Goal: Find specific page/section: Find specific page/section

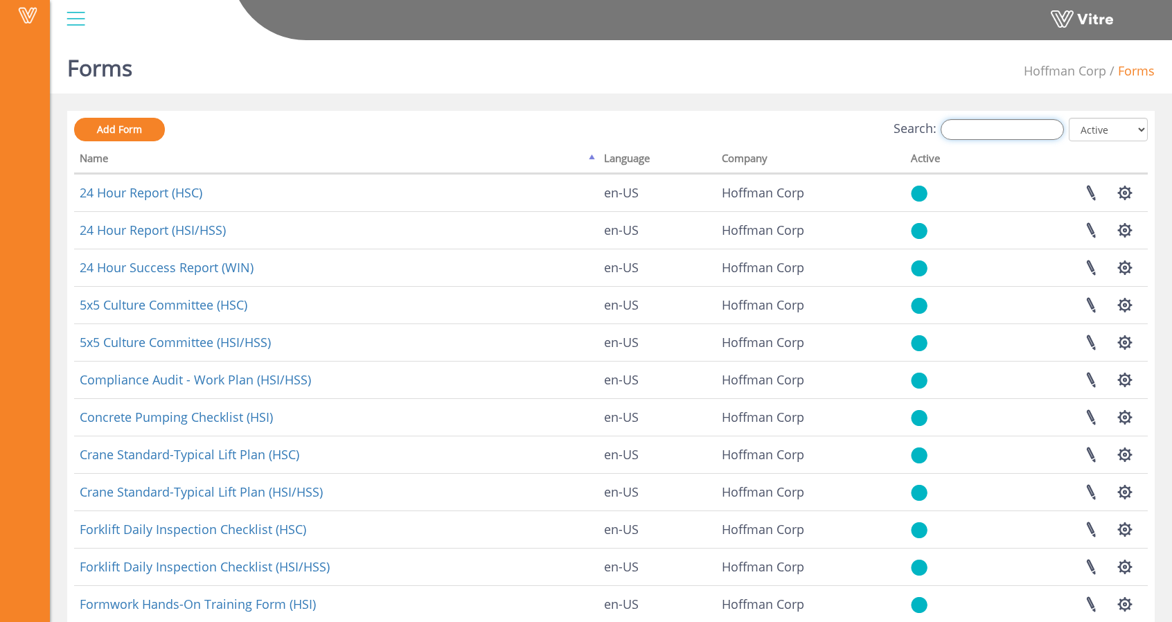
click at [1031, 130] on input "Search:" at bounding box center [1002, 129] width 123 height 21
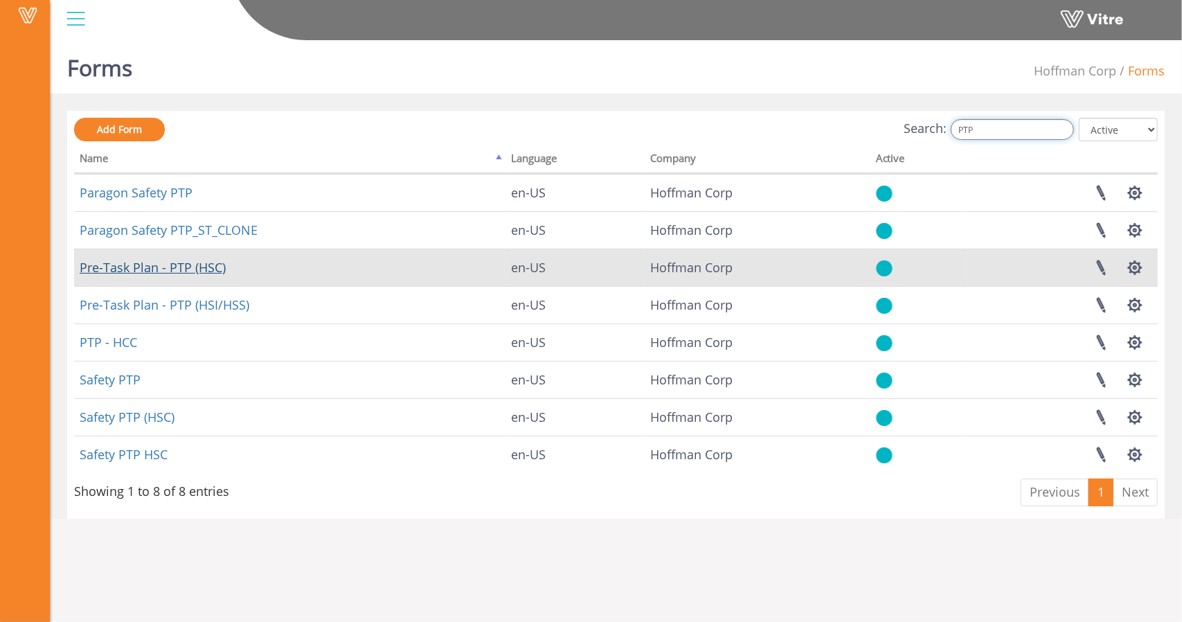
type input "PTP"
click at [180, 265] on link "Pre-Task Plan - PTP (HSC)" at bounding box center [153, 267] width 146 height 17
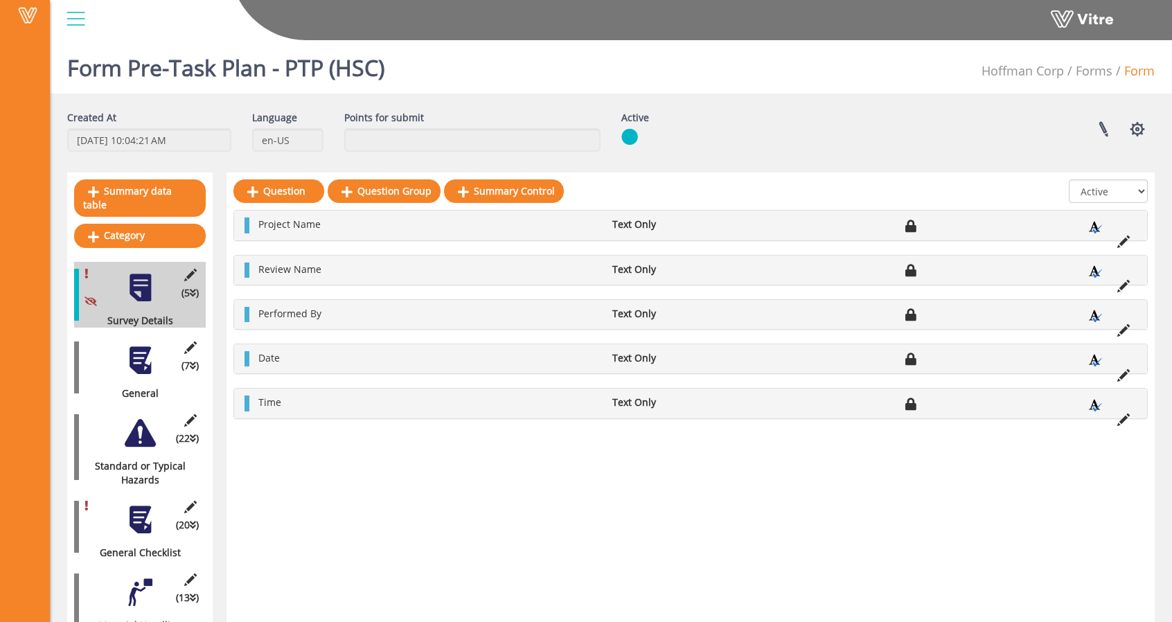
click at [129, 346] on div at bounding box center [140, 360] width 31 height 31
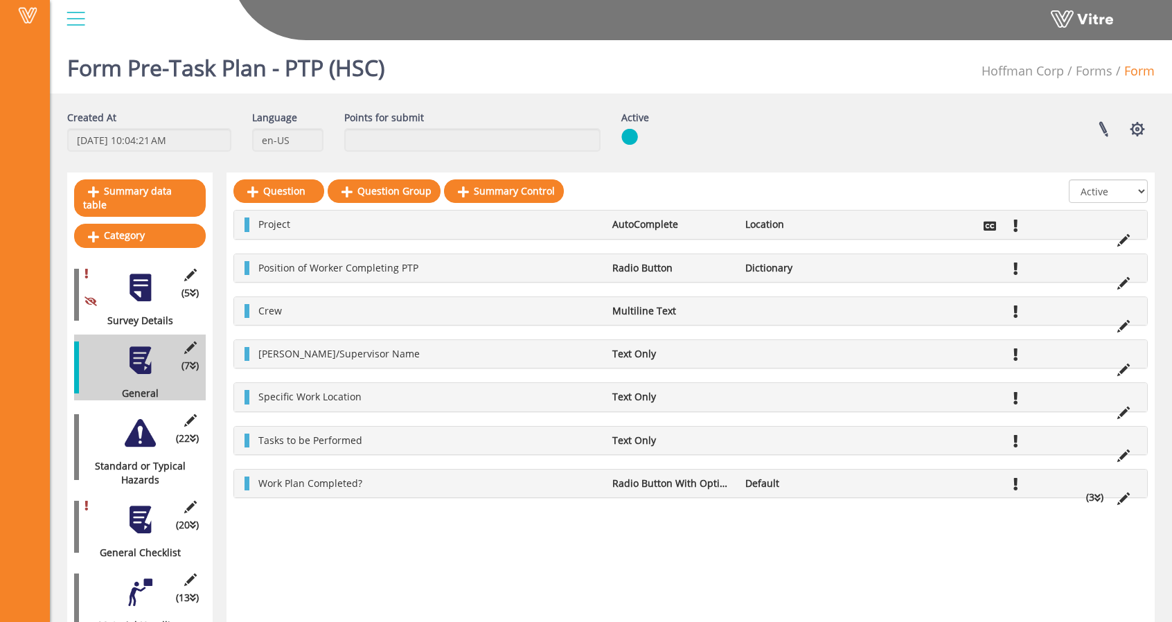
click at [130, 441] on div "(22 ) Standard or Typical Hazards" at bounding box center [140, 447] width 132 height 80
click at [129, 424] on div at bounding box center [140, 433] width 31 height 31
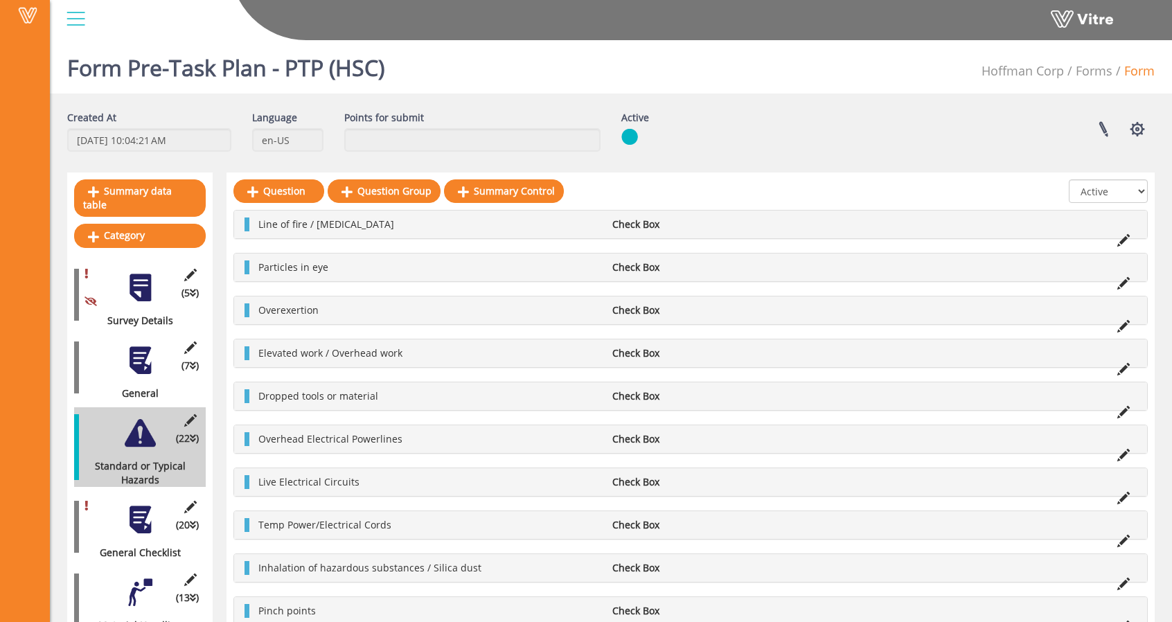
click at [125, 348] on div at bounding box center [140, 360] width 31 height 31
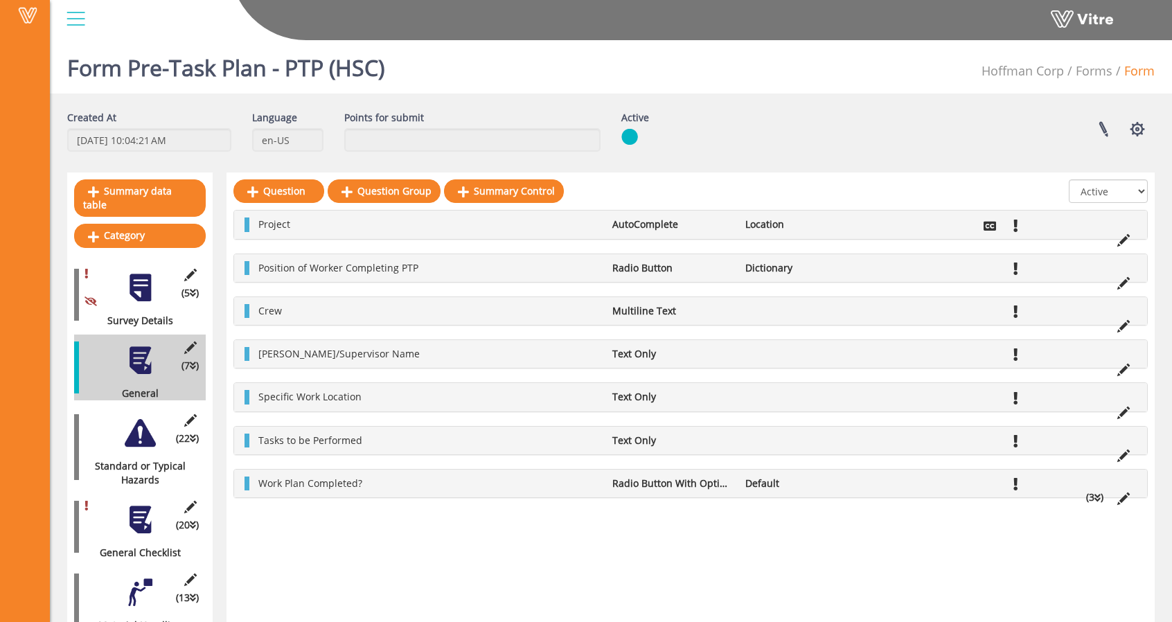
click at [135, 294] on div "(5 ) Survey Details" at bounding box center [140, 295] width 132 height 66
click at [148, 272] on div at bounding box center [140, 287] width 31 height 31
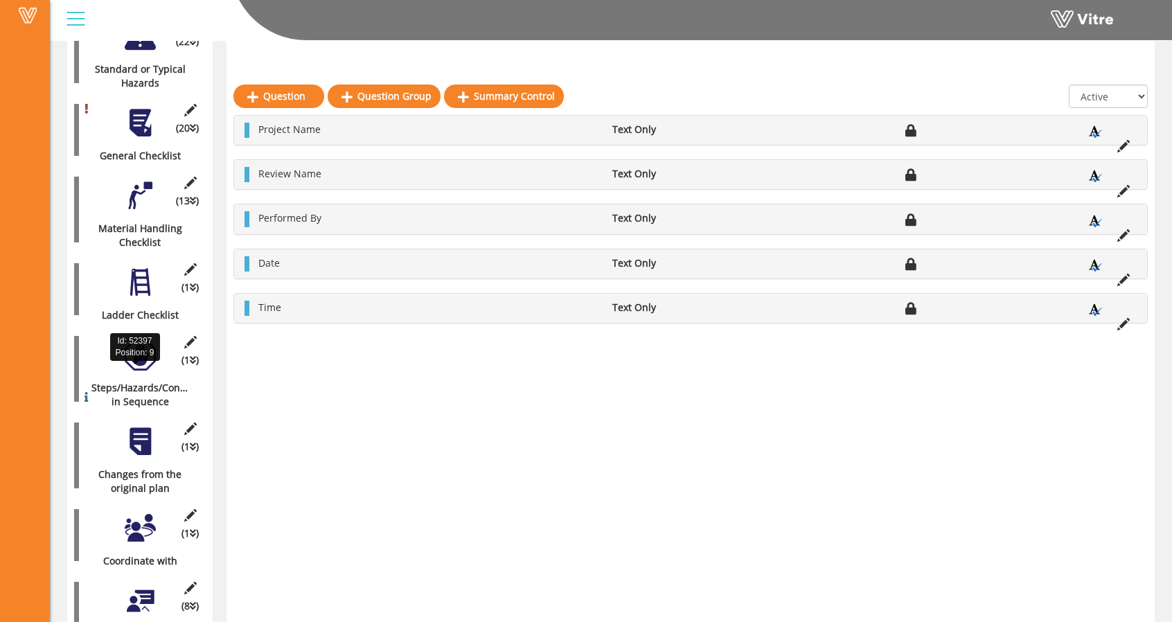
scroll to position [416, 0]
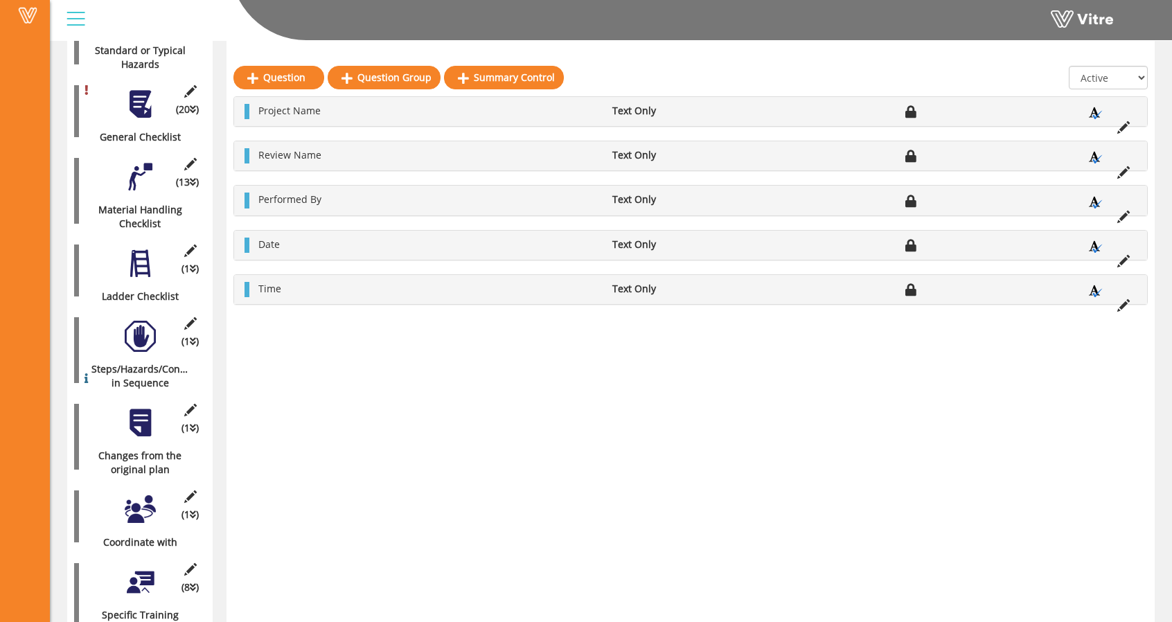
click at [134, 248] on div at bounding box center [140, 263] width 31 height 31
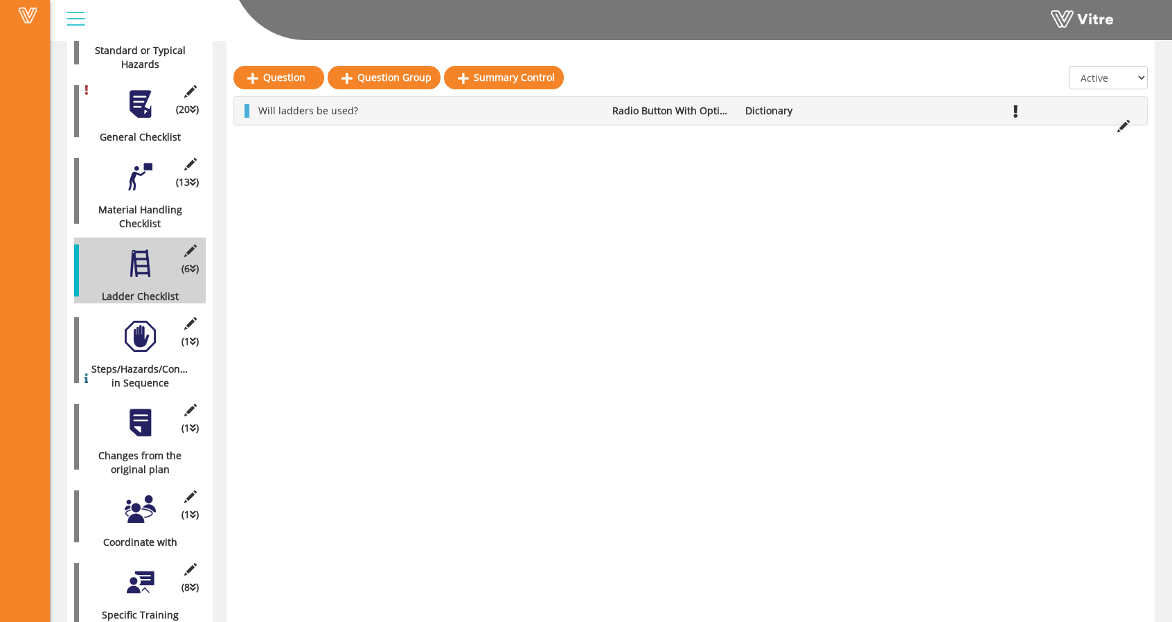
click at [132, 168] on div at bounding box center [140, 176] width 31 height 31
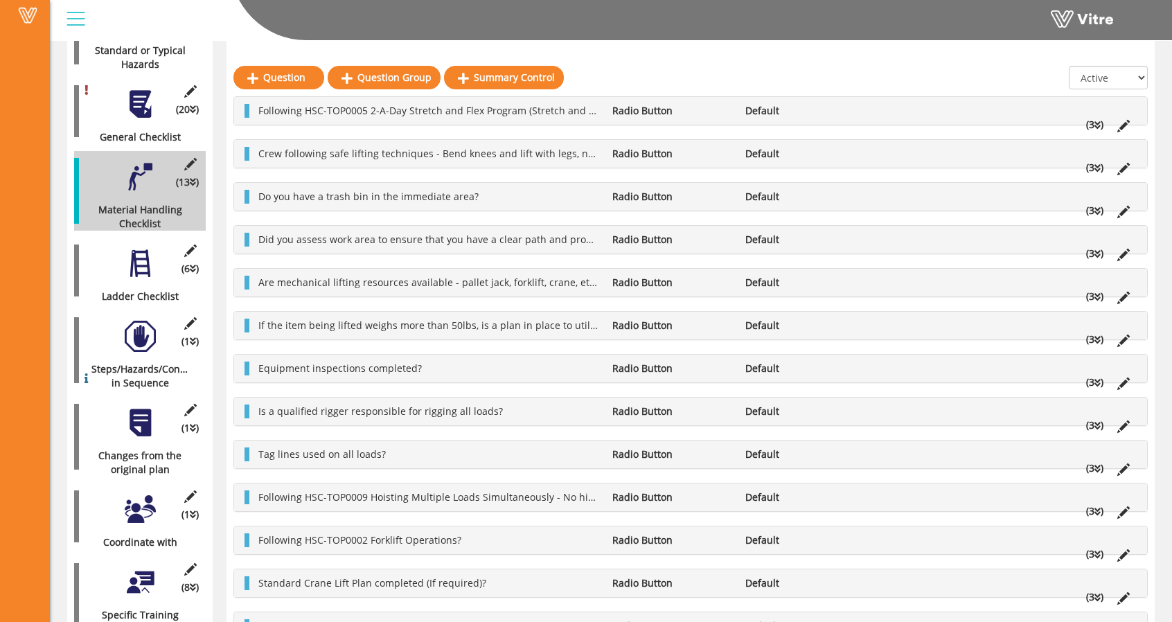
click at [139, 248] on div at bounding box center [140, 263] width 31 height 31
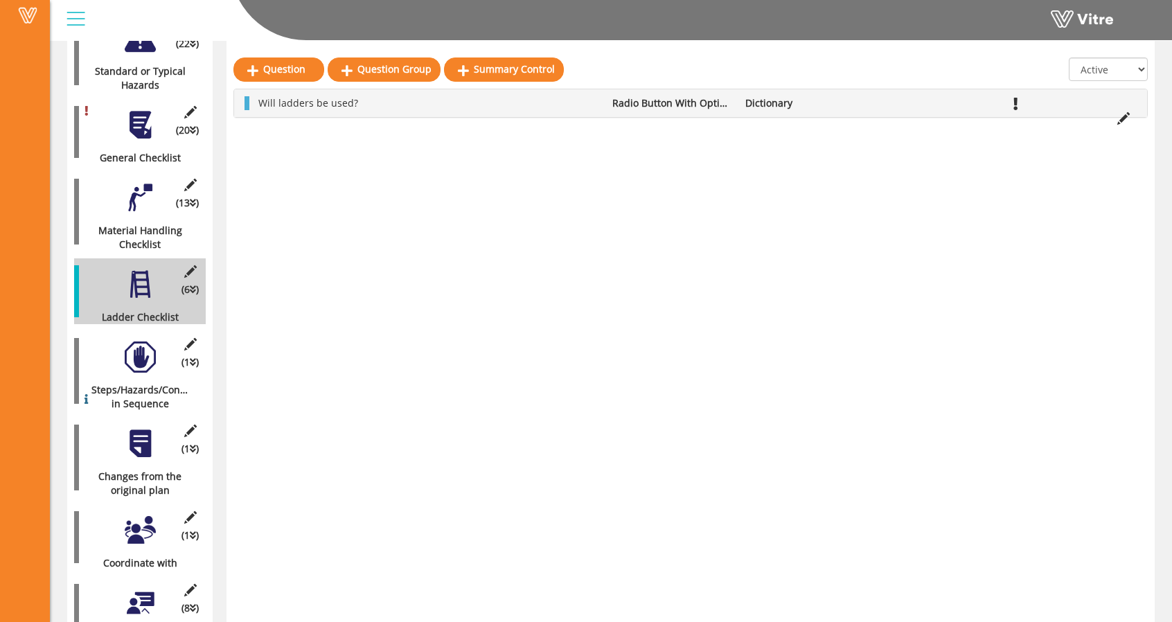
scroll to position [387, 0]
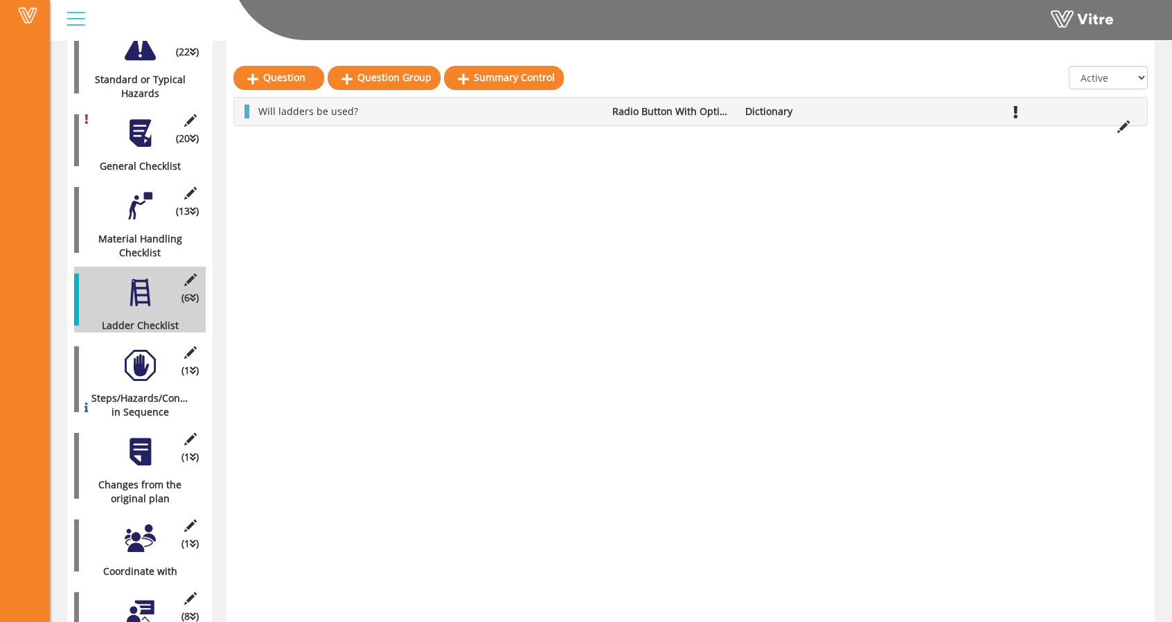
click at [127, 339] on div "(1 ) Steps/Hazards/Controls in Sequence" at bounding box center [140, 379] width 132 height 80
click at [132, 350] on div at bounding box center [140, 365] width 31 height 31
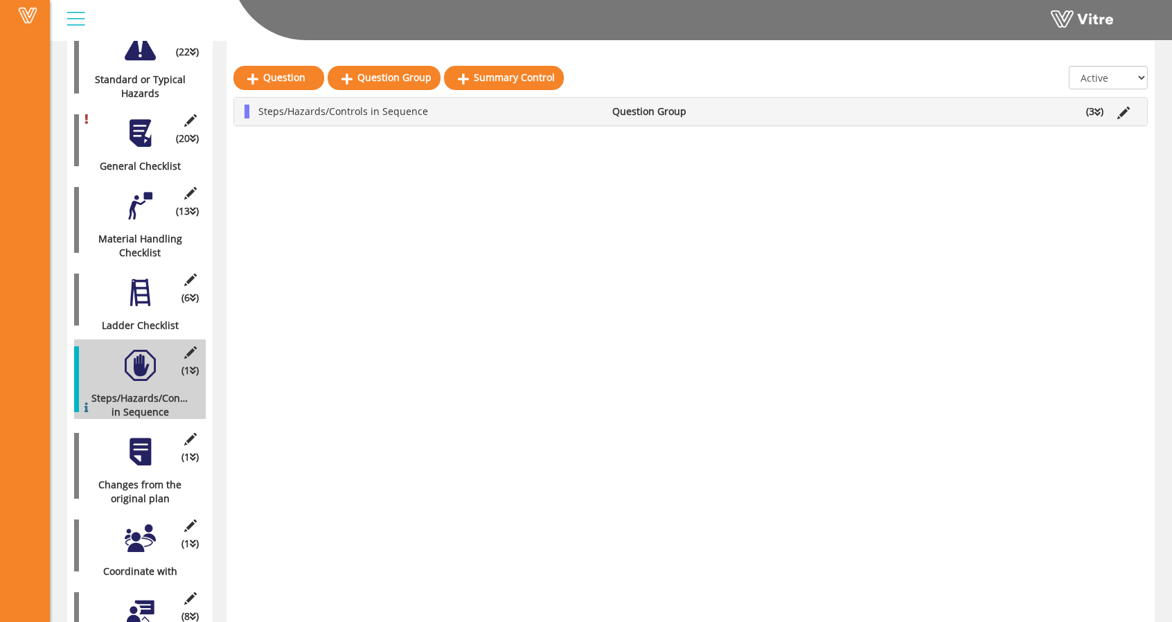
click at [134, 451] on div at bounding box center [140, 451] width 31 height 31
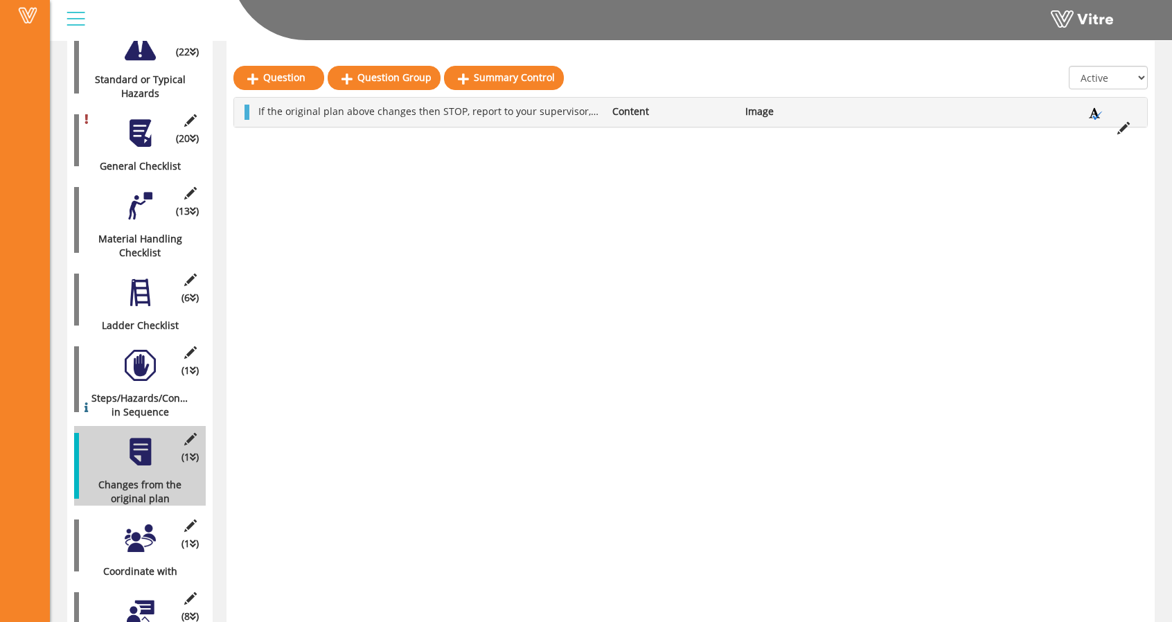
click at [132, 524] on div at bounding box center [140, 538] width 31 height 31
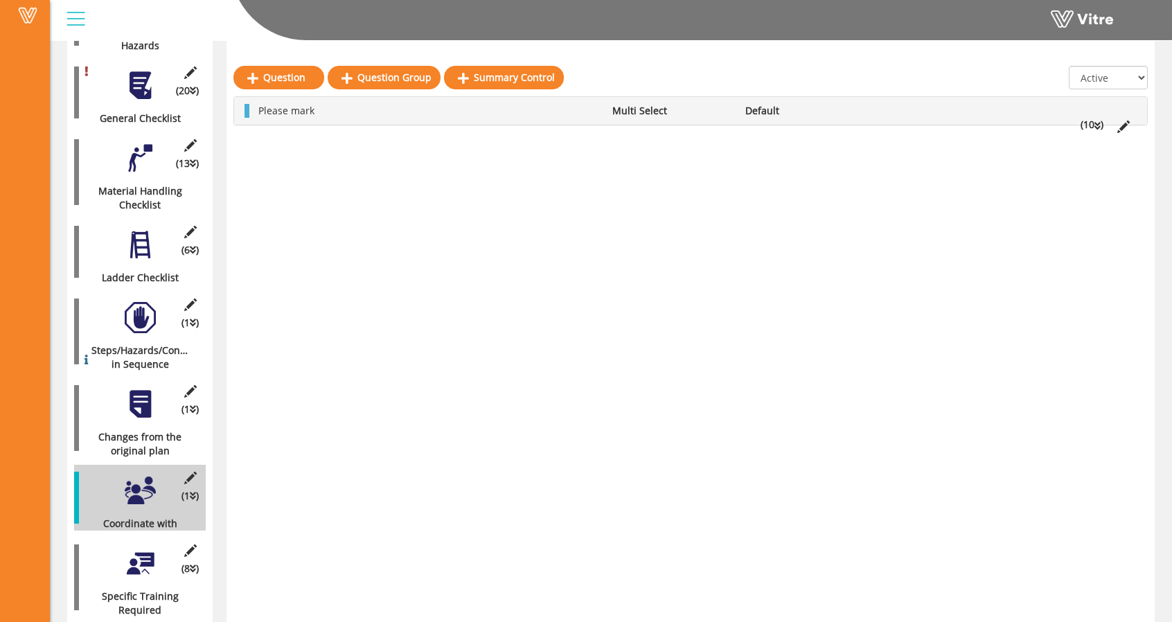
scroll to position [456, 0]
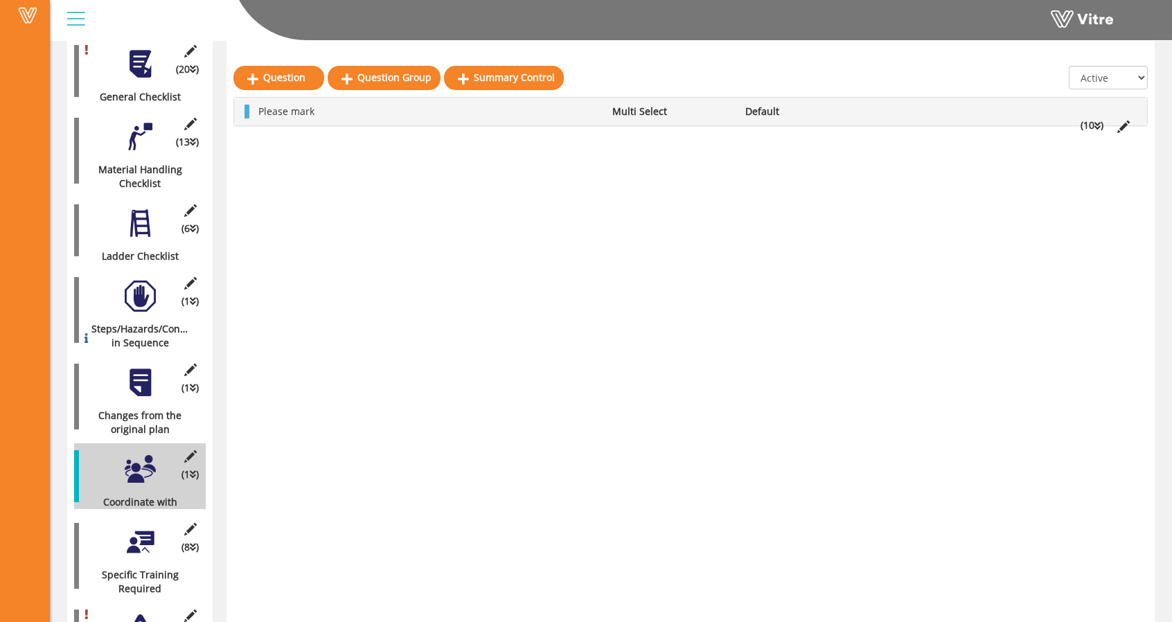
click at [128, 391] on div "(1 ) Changes from the original plan" at bounding box center [140, 397] width 132 height 80
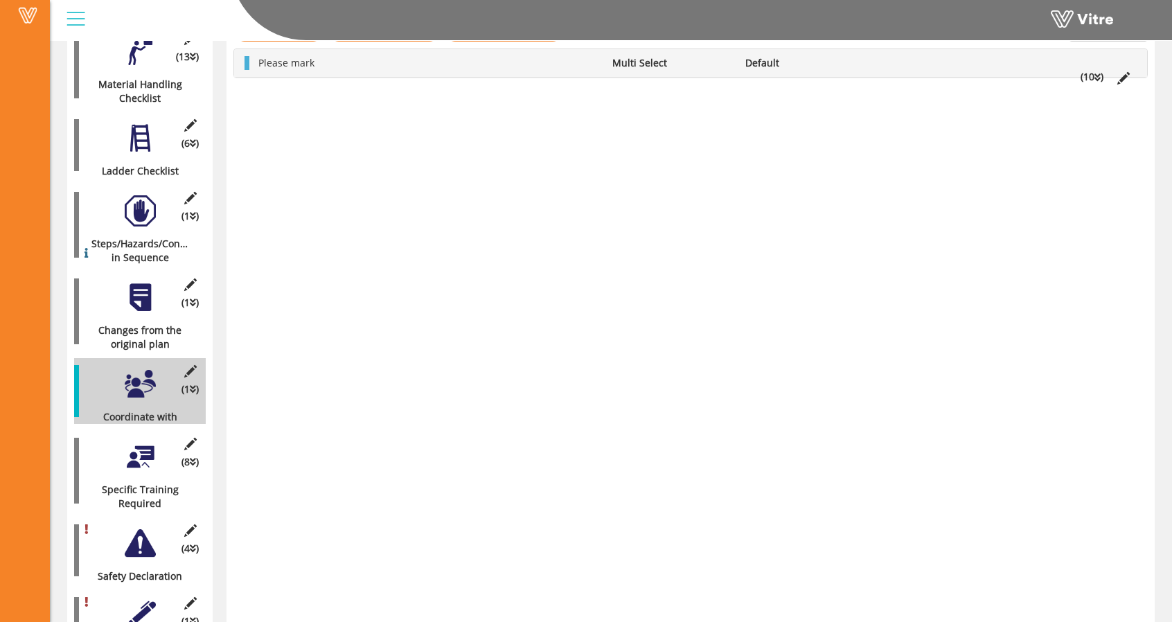
scroll to position [664, 0]
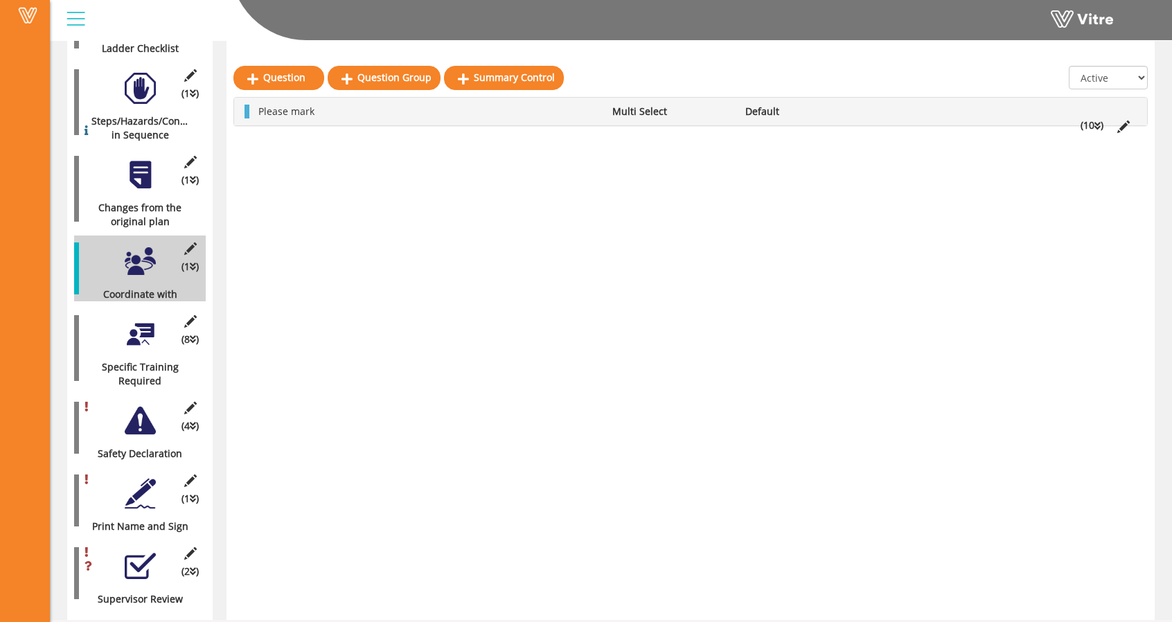
click at [136, 319] on div at bounding box center [140, 334] width 31 height 31
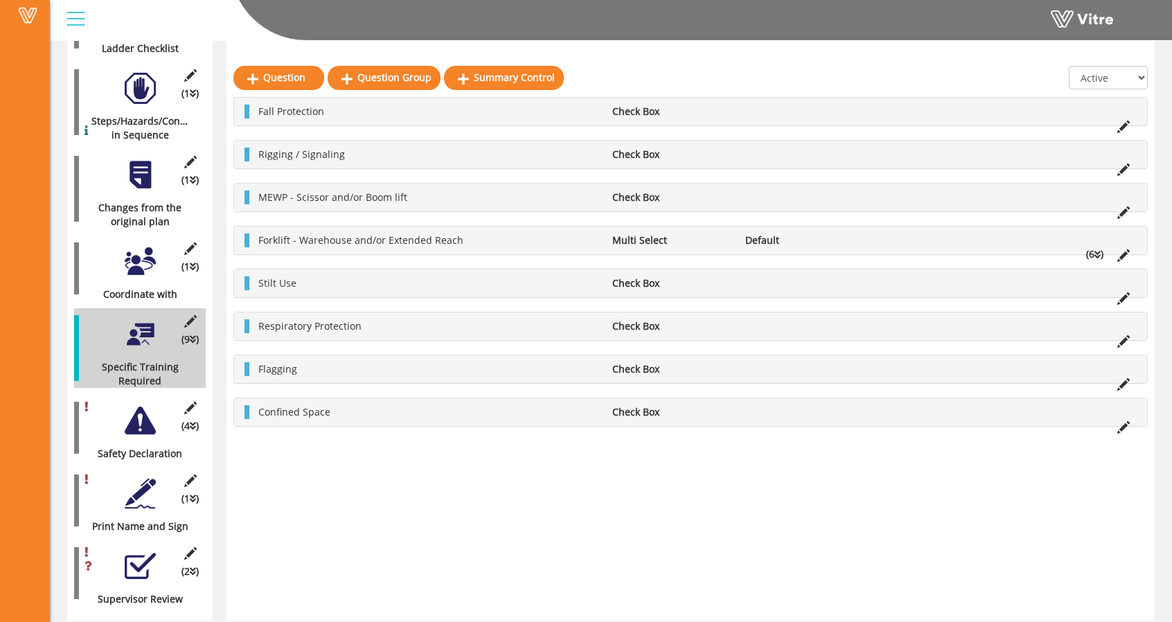
click at [134, 405] on div at bounding box center [140, 420] width 31 height 31
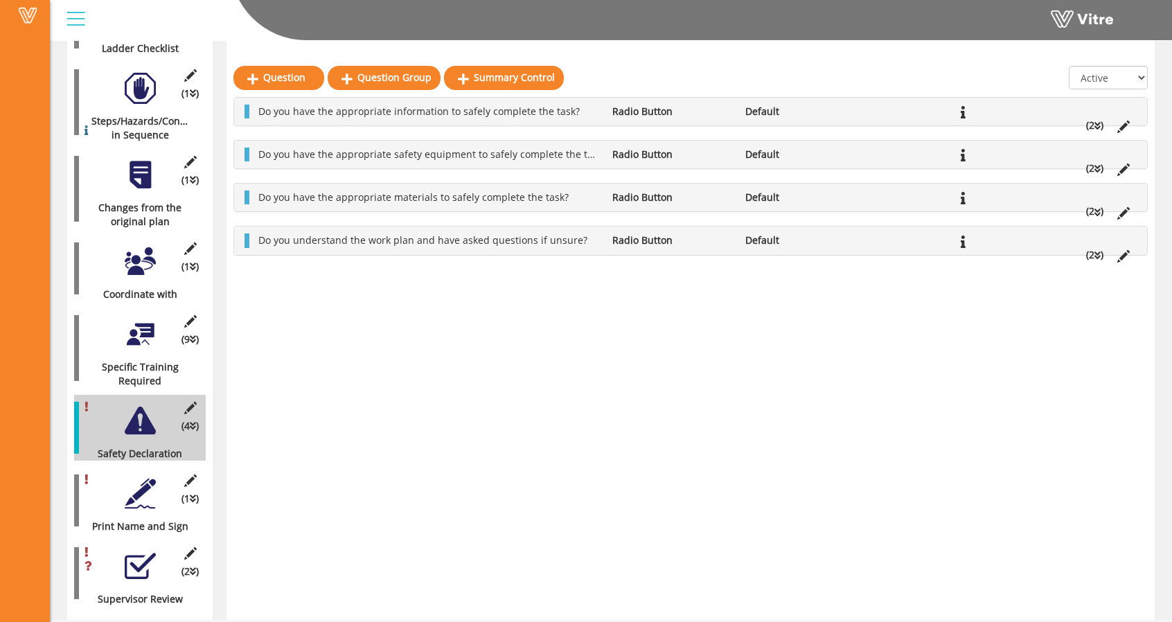
click at [152, 478] on div at bounding box center [140, 493] width 31 height 31
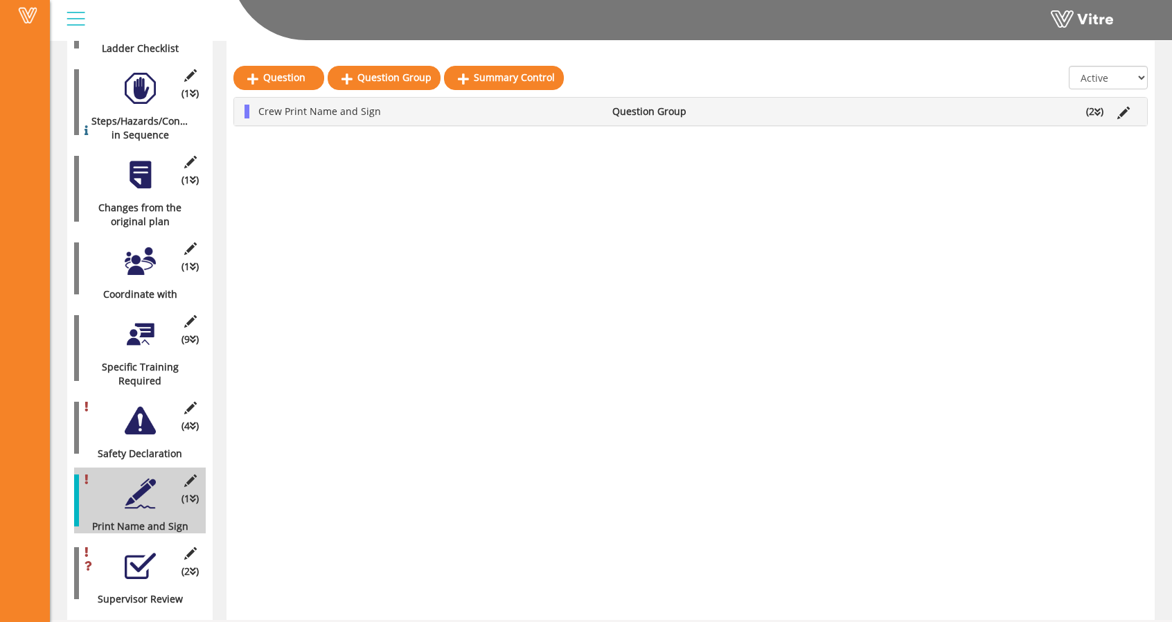
click at [112, 555] on div "(2 ) Supervisor Review" at bounding box center [140, 573] width 132 height 66
click at [126, 551] on div at bounding box center [140, 566] width 31 height 31
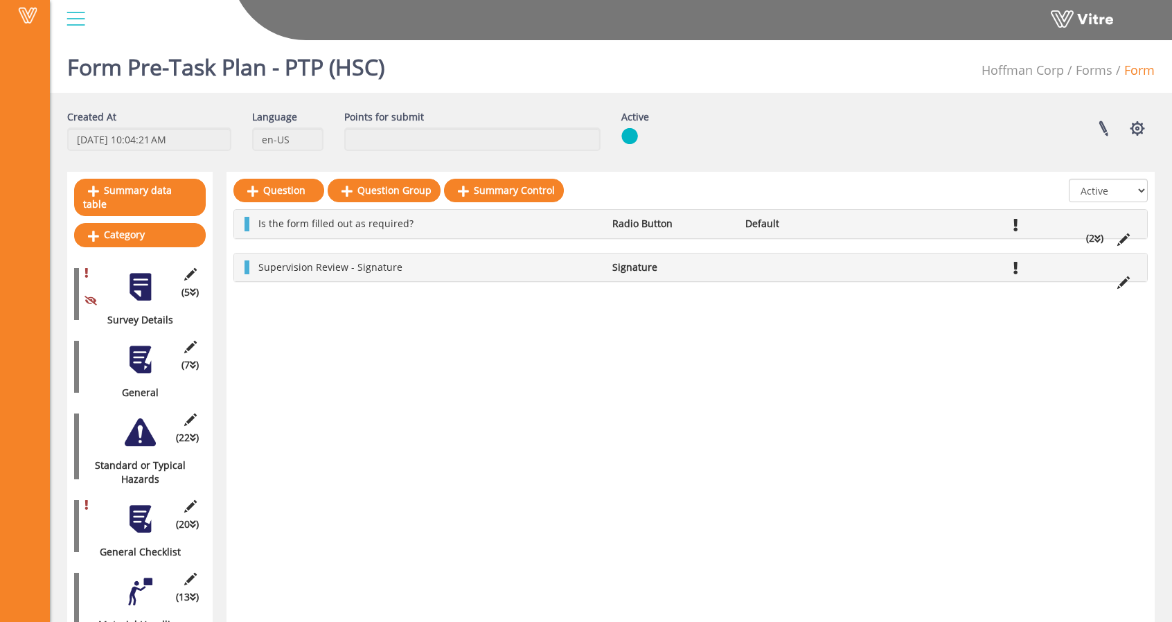
scroll to position [0, 0]
click at [141, 288] on div at bounding box center [140, 287] width 31 height 31
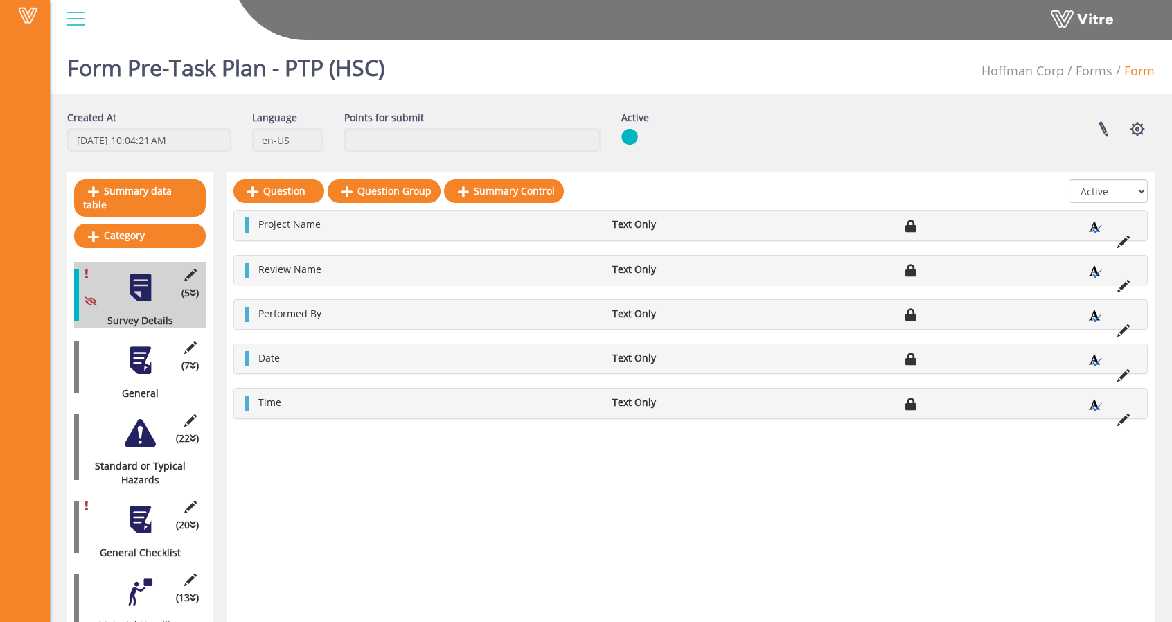
click at [69, 17] on div at bounding box center [75, 18] width 31 height 37
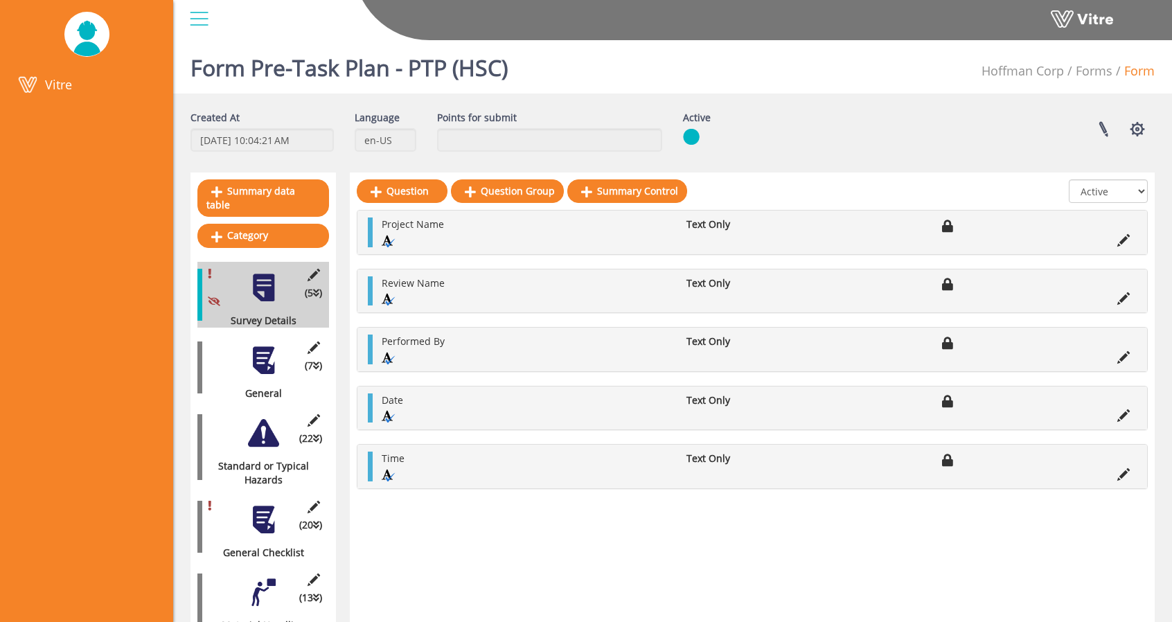
click at [205, 19] on div at bounding box center [199, 18] width 31 height 37
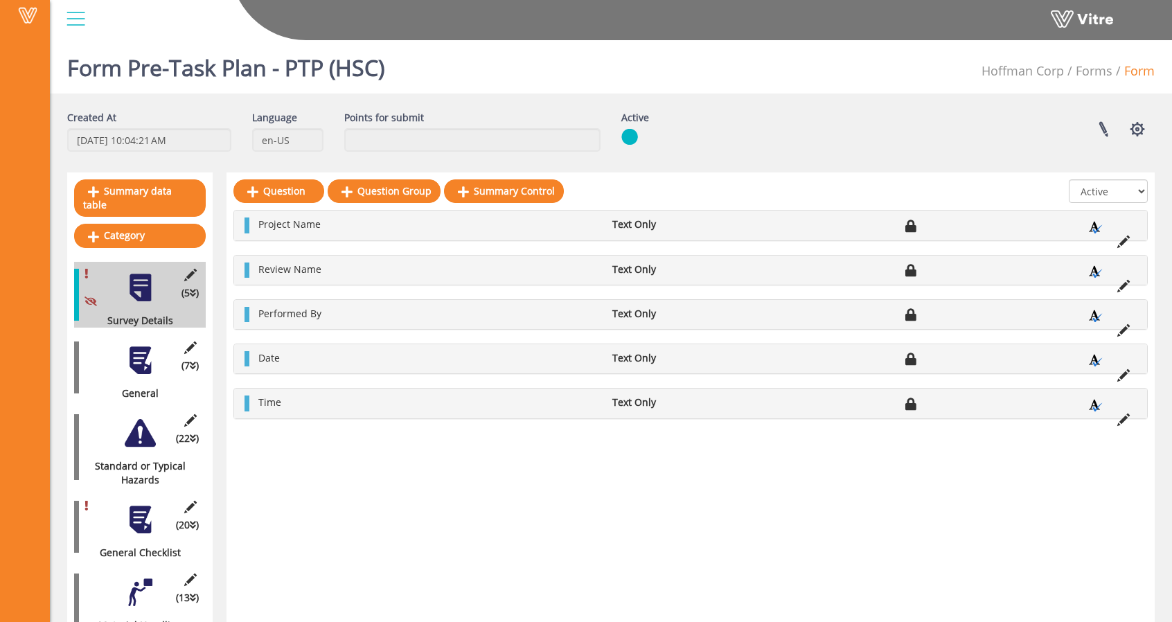
click at [85, 17] on div at bounding box center [75, 18] width 31 height 37
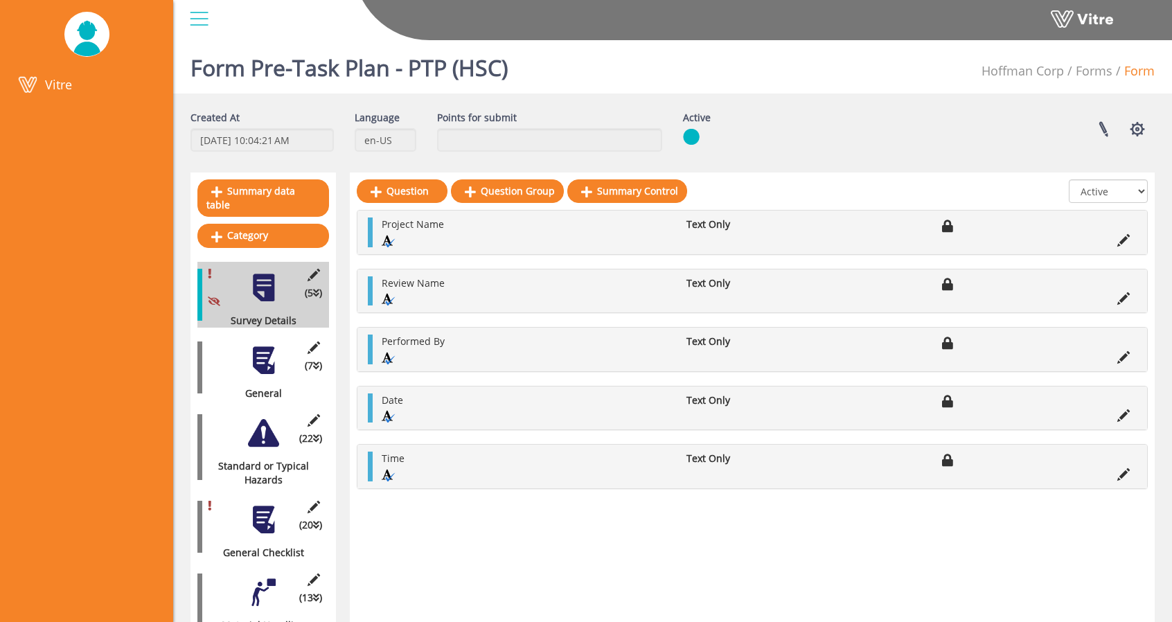
click at [210, 23] on div at bounding box center [199, 18] width 31 height 37
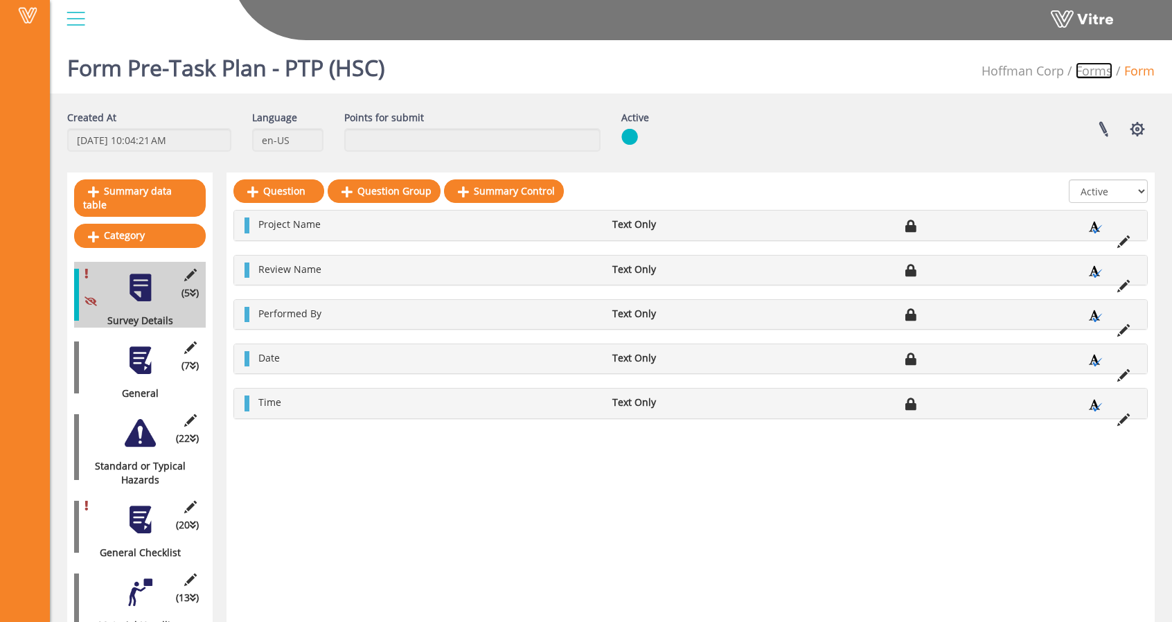
click at [1092, 76] on link "Forms" at bounding box center [1094, 70] width 37 height 17
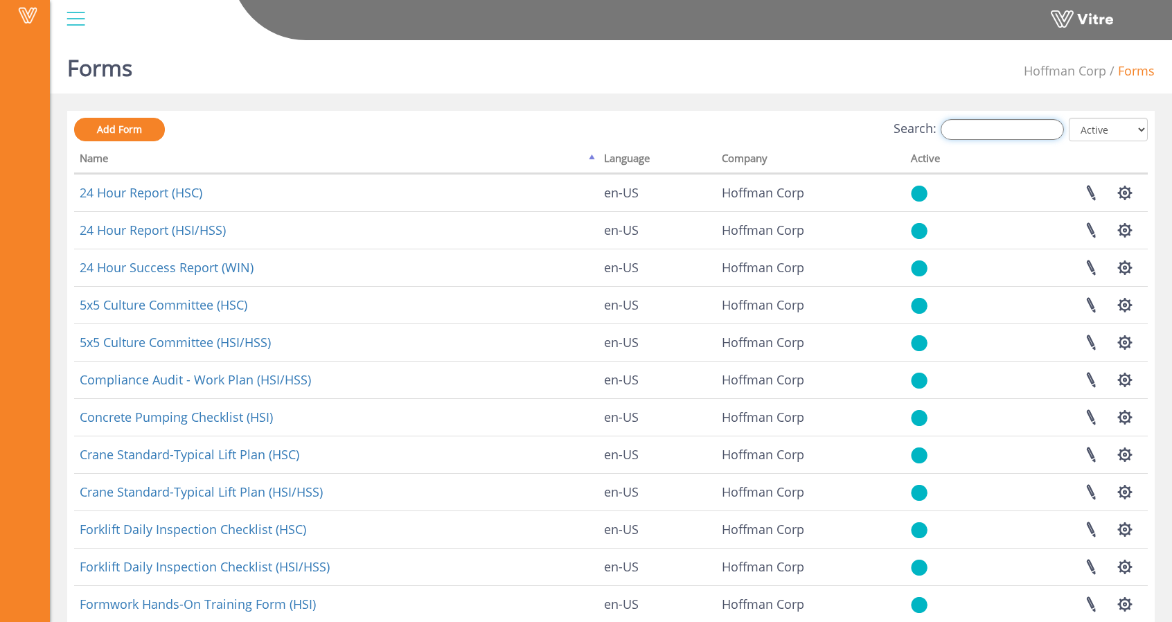
click at [1020, 129] on input "Search:" at bounding box center [1002, 129] width 123 height 21
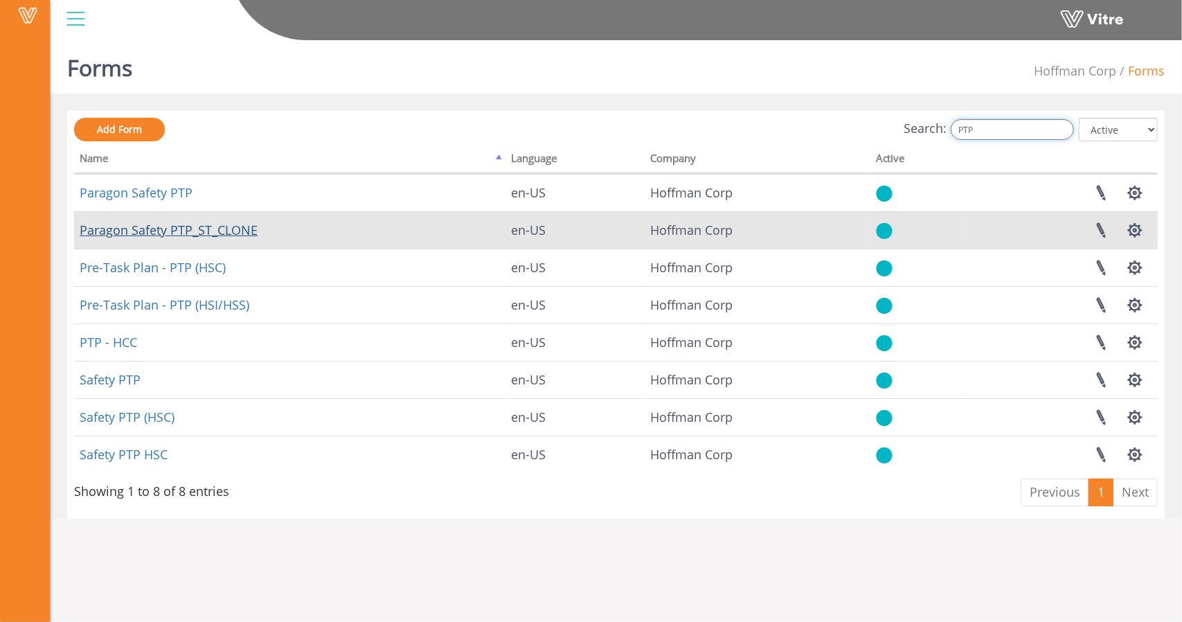
type input "PTP"
click at [199, 224] on link "Paragon Safety PTP_ST_CLONE" at bounding box center [169, 230] width 178 height 17
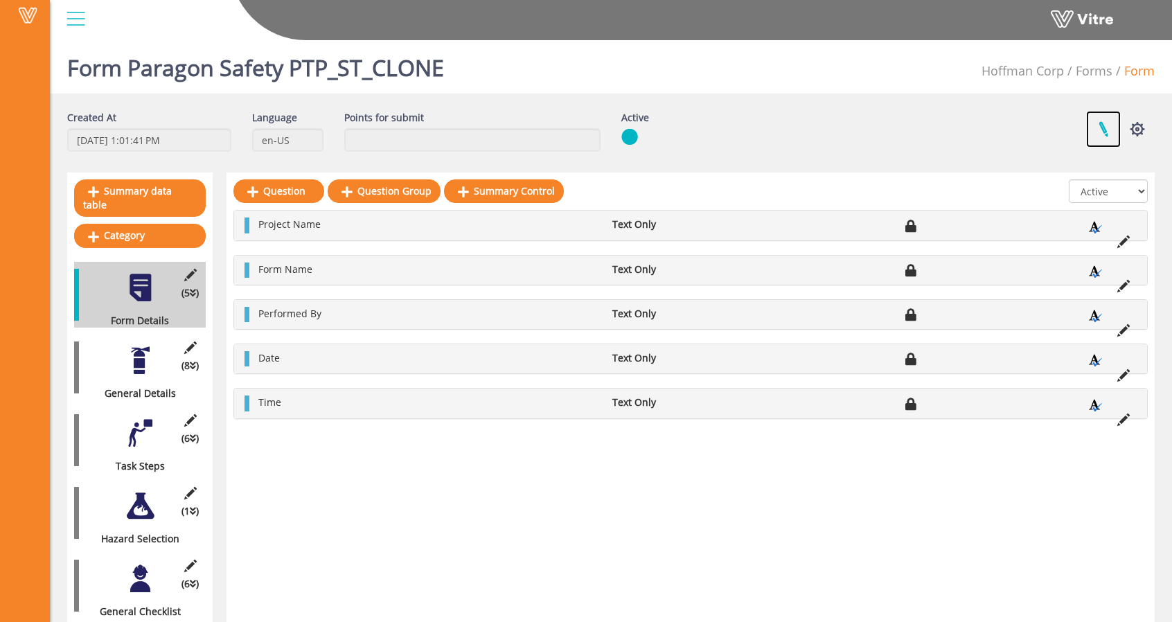
click at [1101, 136] on link at bounding box center [1103, 129] width 35 height 37
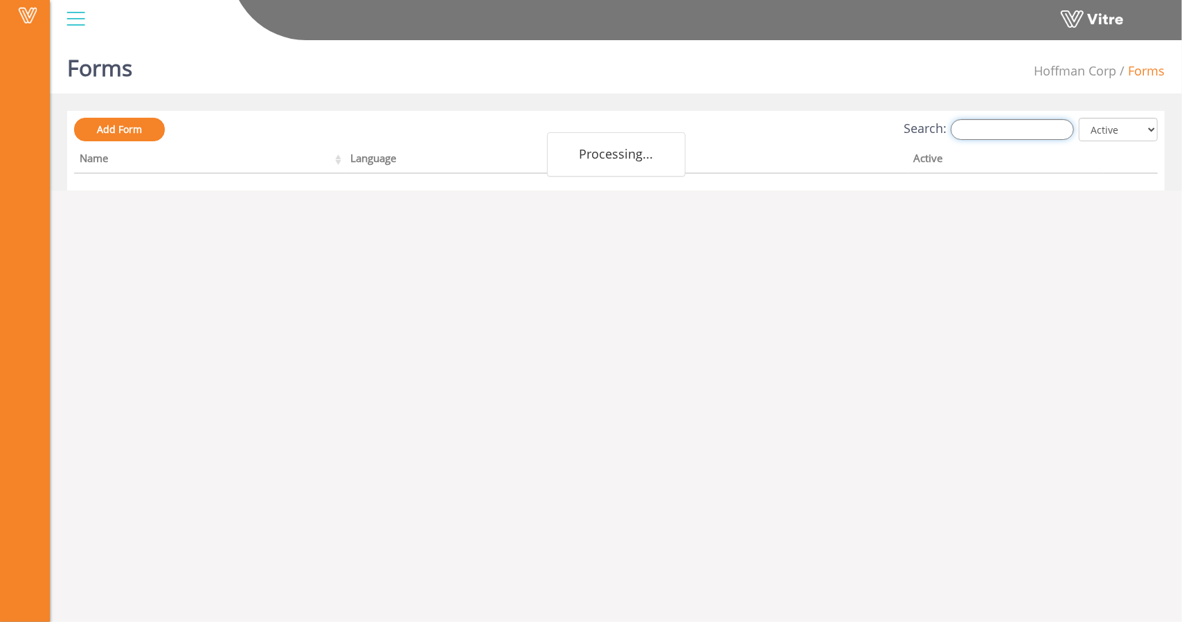
click at [1007, 129] on input "Search:" at bounding box center [1012, 129] width 123 height 21
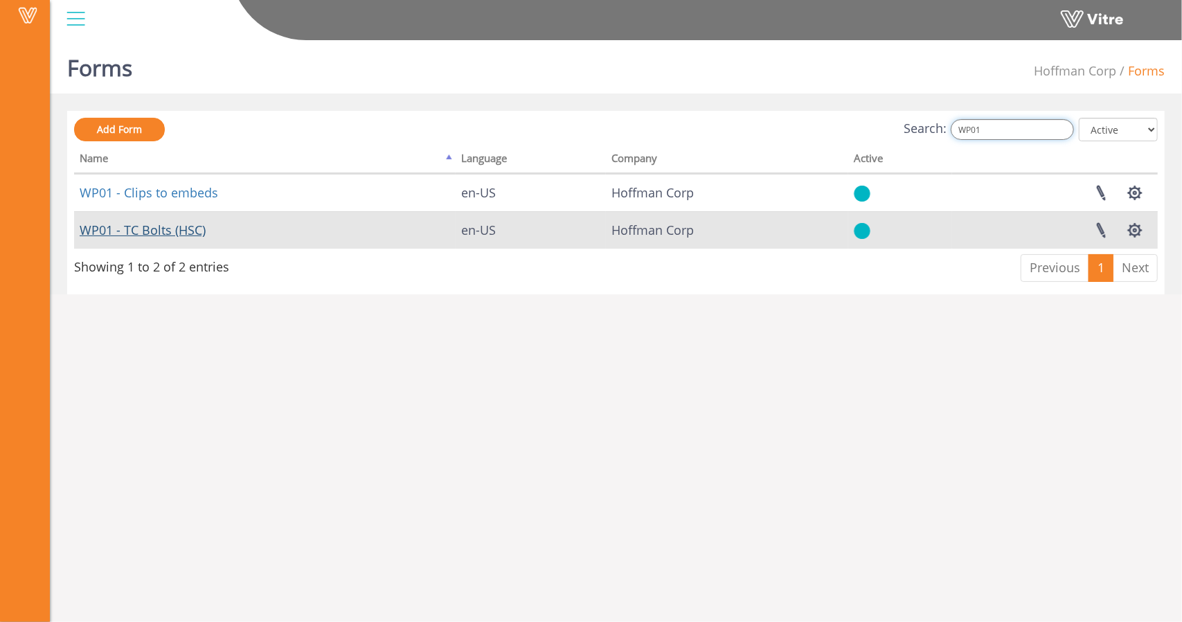
type input "WP01"
click at [166, 229] on link "WP01 - TC Bolts (HSC)" at bounding box center [143, 230] width 126 height 17
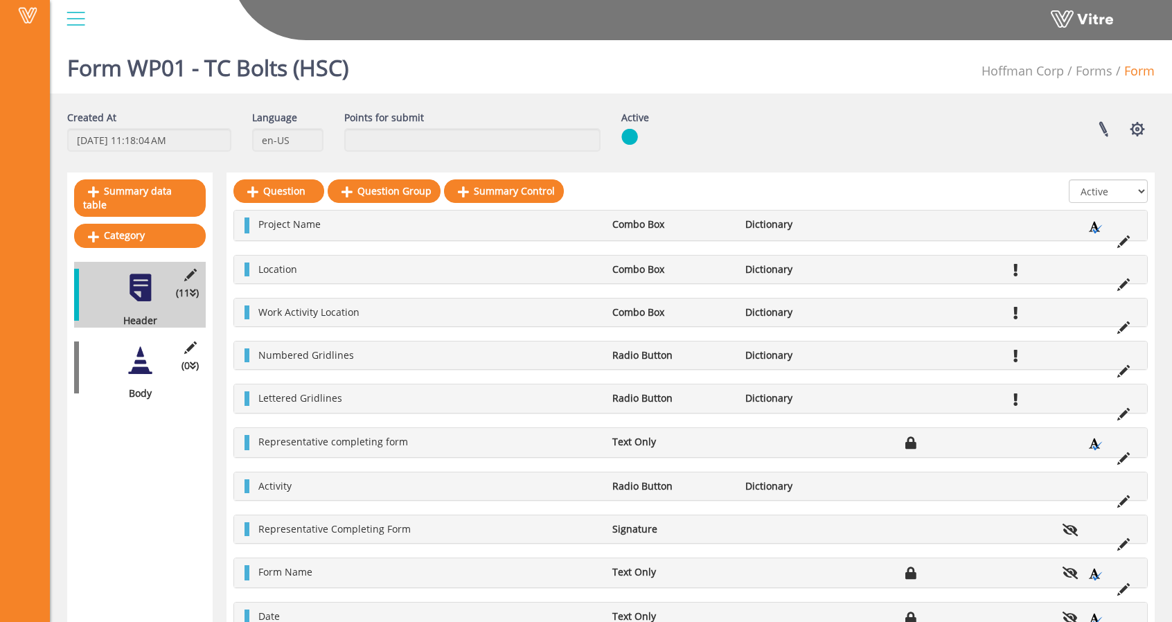
click at [132, 367] on div "(0 ) Body" at bounding box center [140, 368] width 132 height 66
click at [141, 355] on div at bounding box center [140, 360] width 31 height 31
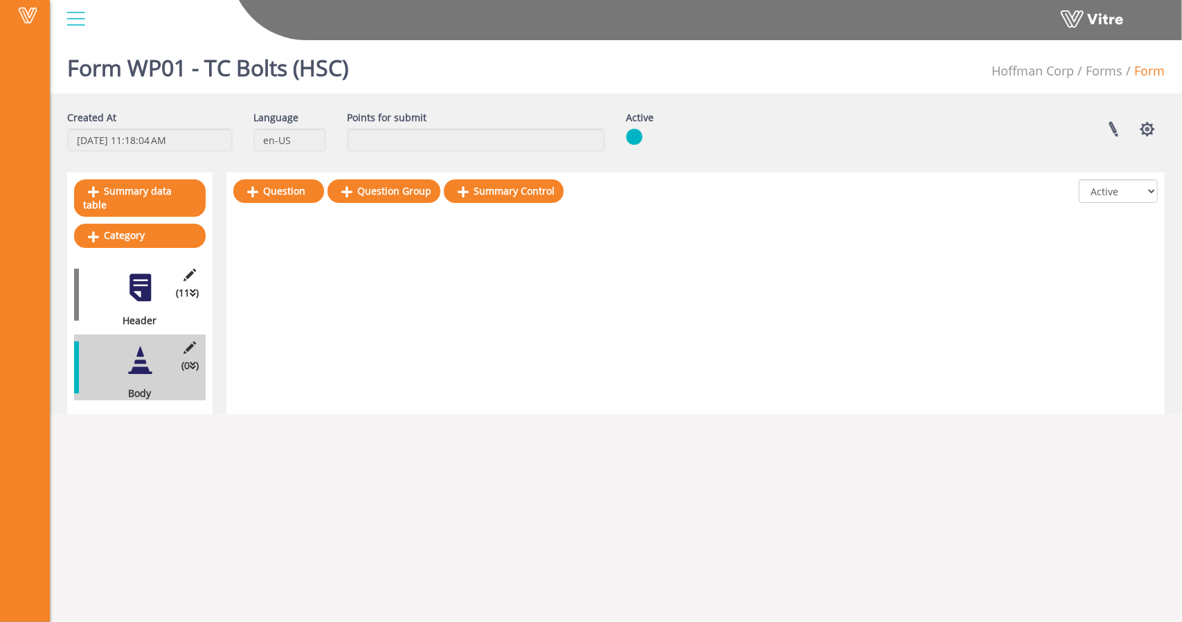
click at [132, 279] on div at bounding box center [140, 287] width 31 height 31
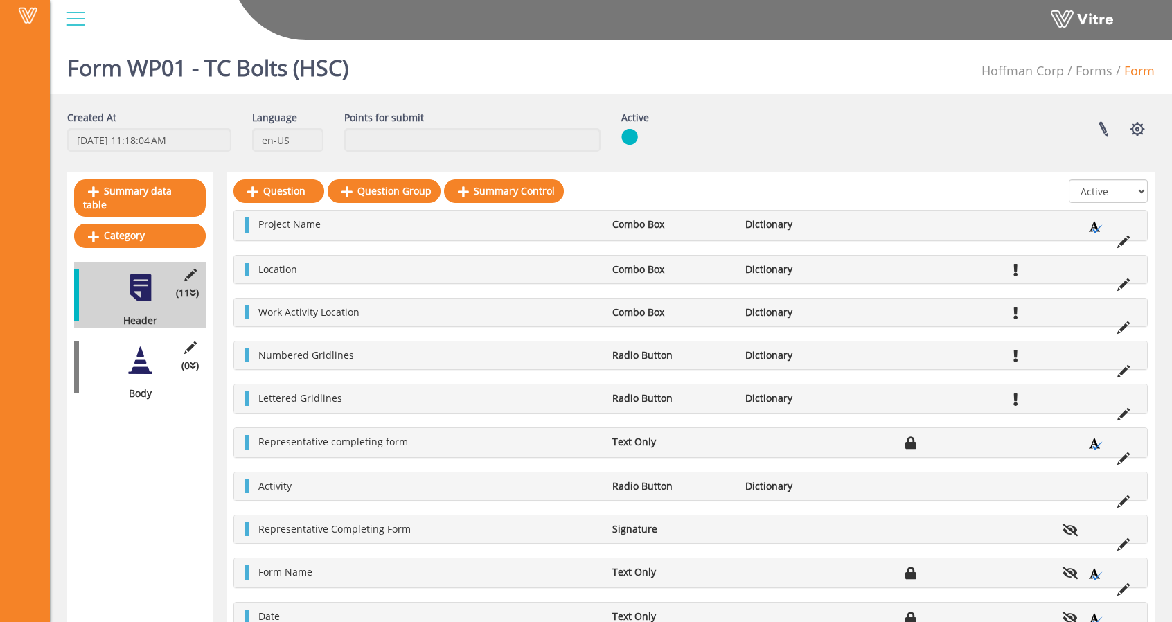
scroll to position [90, 0]
